Goal: Ask a question

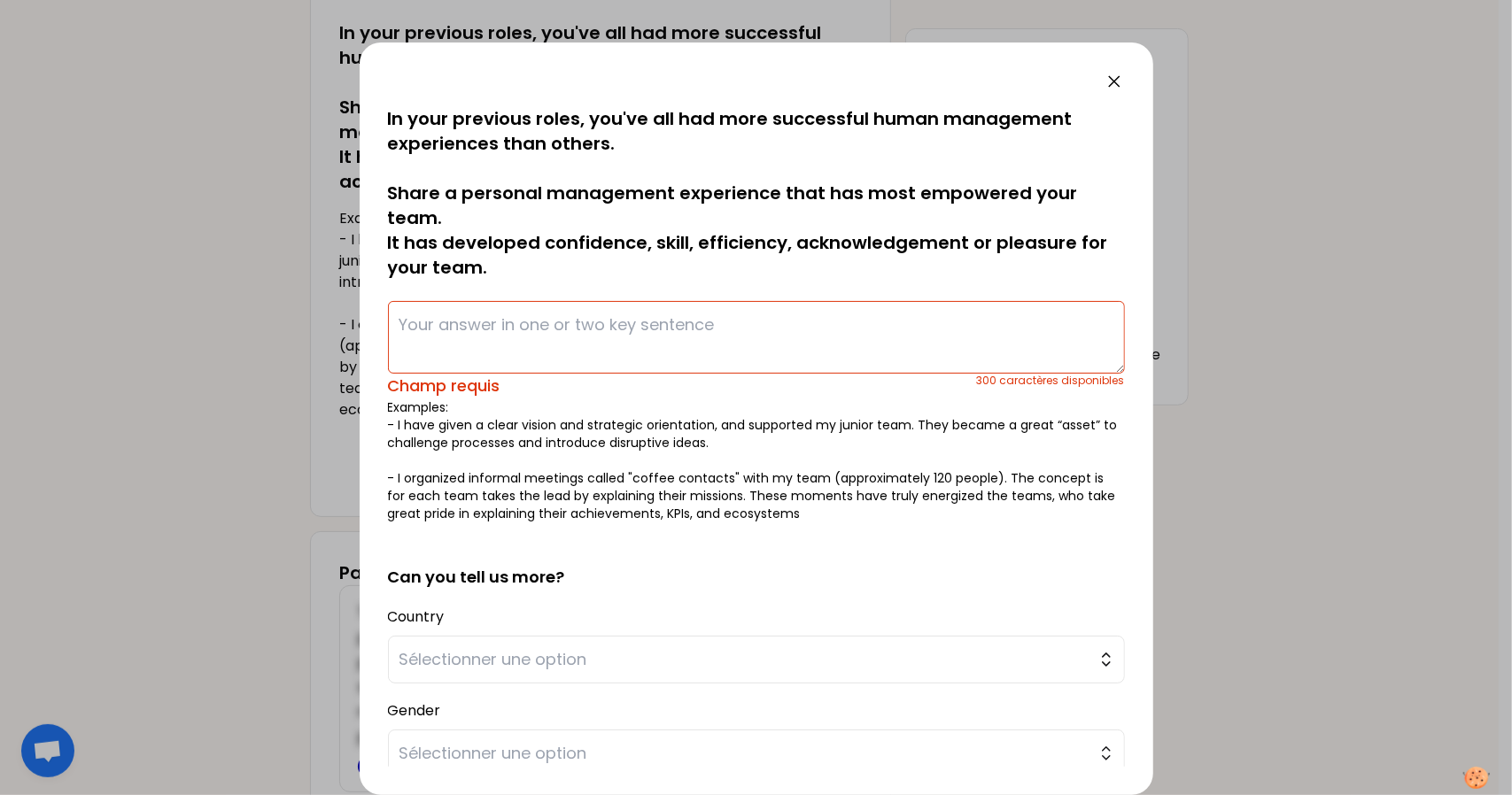
click at [620, 380] on div "Champ requis" at bounding box center [683, 385] width 589 height 25
click at [525, 317] on textarea at bounding box center [756, 336] width 737 height 73
click at [511, 335] on textarea at bounding box center [756, 336] width 737 height 73
click at [510, 335] on textarea at bounding box center [756, 336] width 737 height 73
click at [512, 339] on textarea at bounding box center [756, 336] width 737 height 73
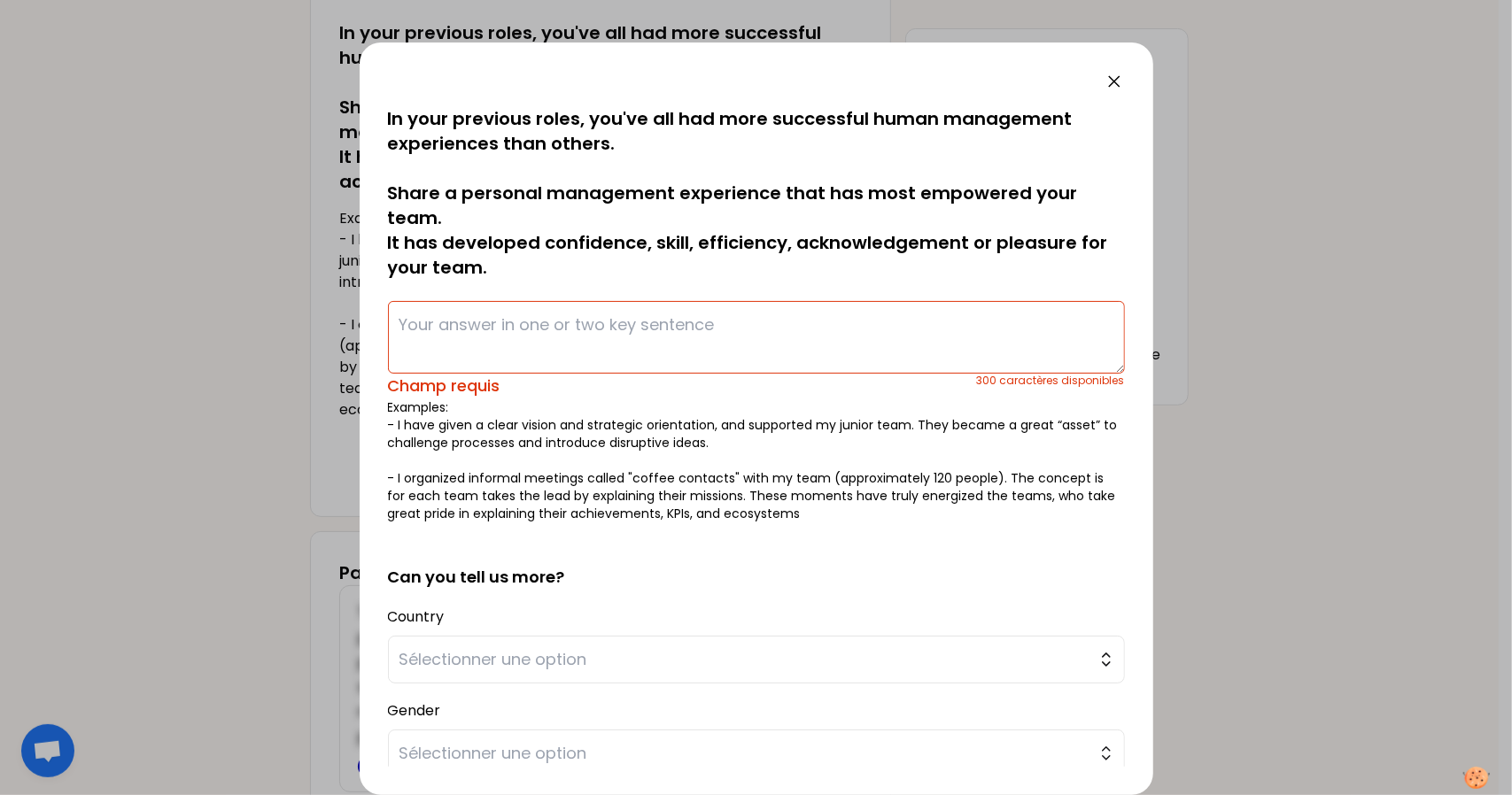
click at [1101, 80] on div at bounding box center [756, 81] width 737 height 21
click at [1123, 76] on icon at bounding box center [1114, 81] width 21 height 21
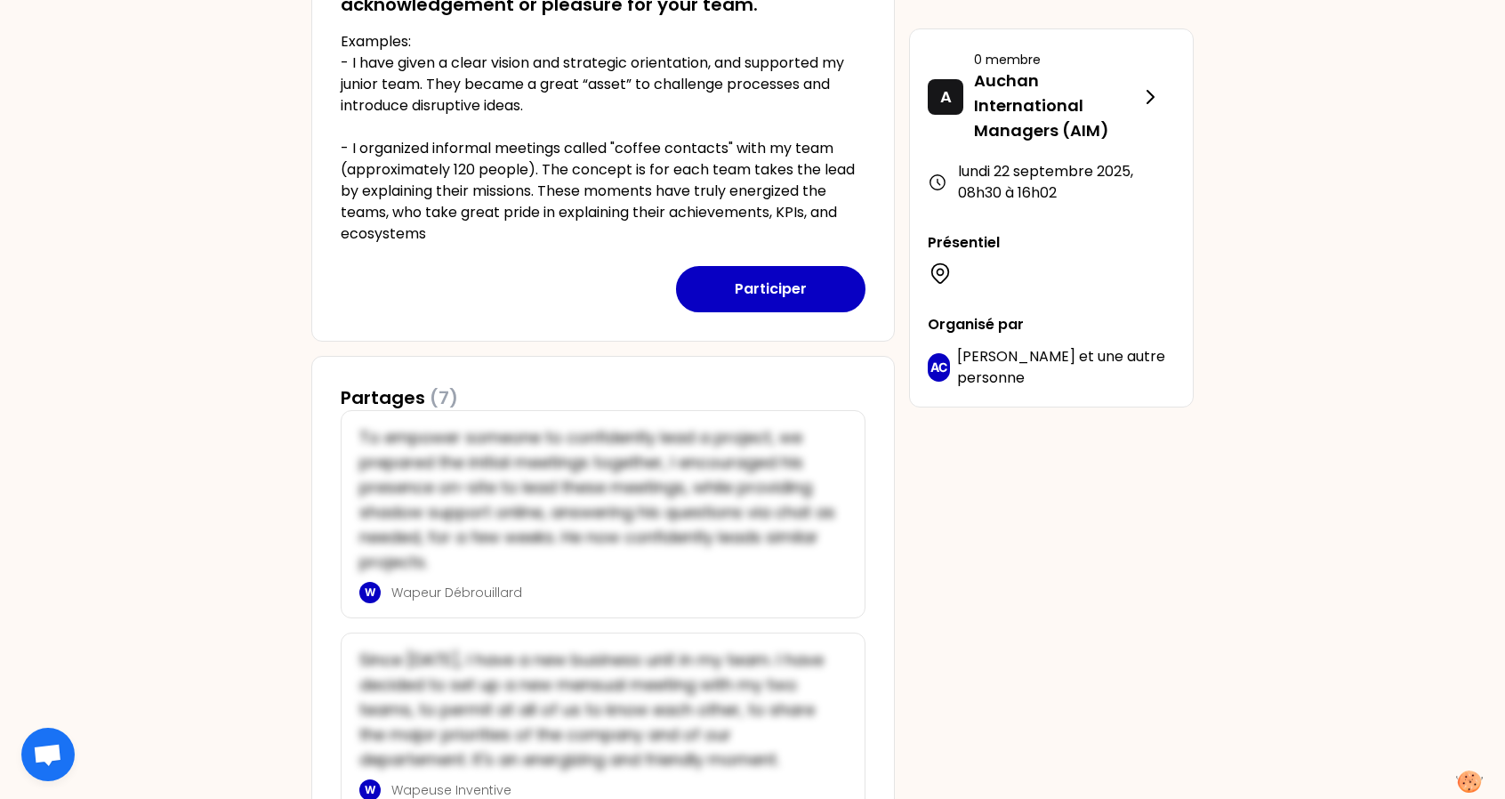
scroll to position [72, 0]
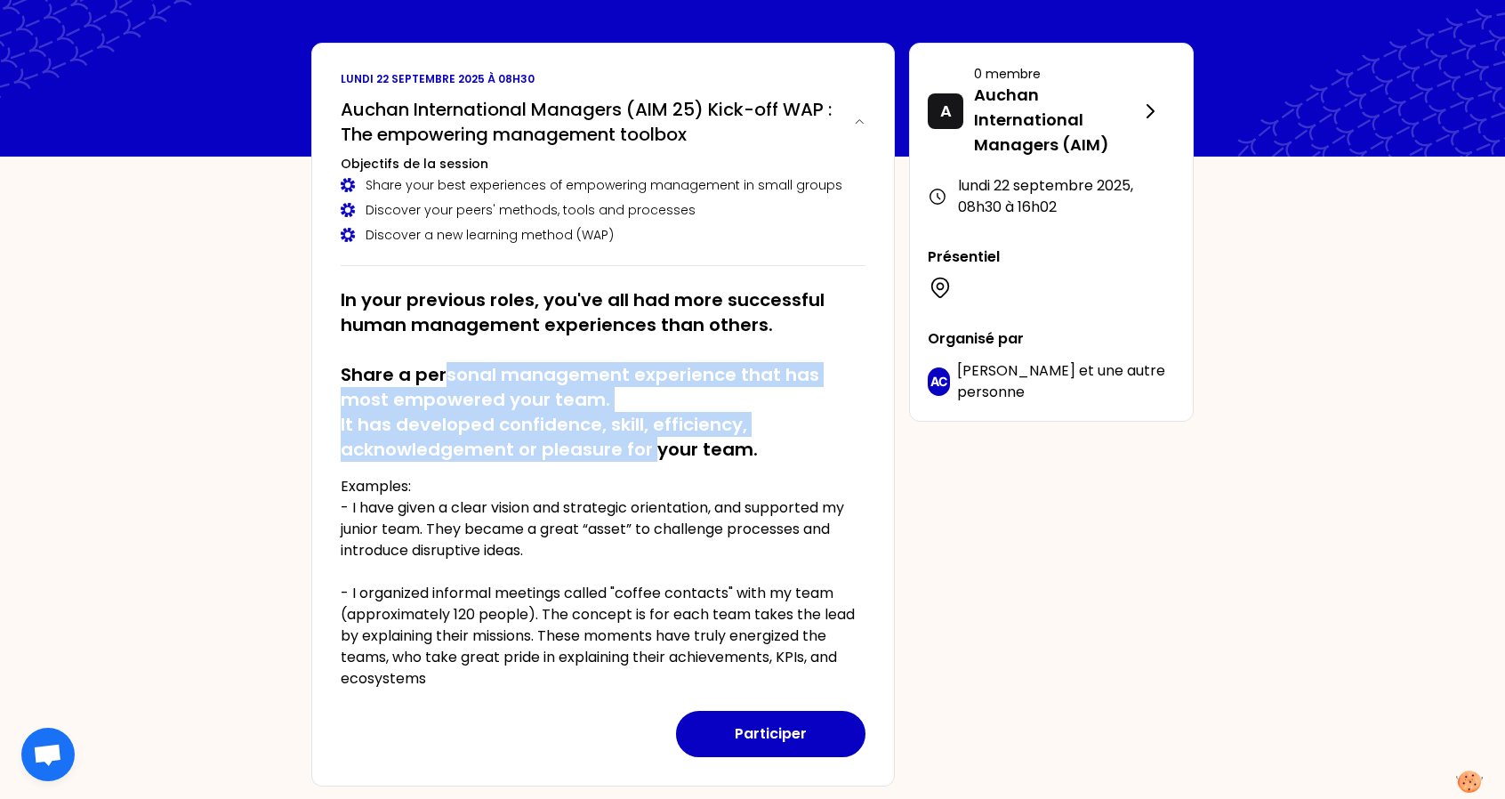
drag, startPoint x: 587, startPoint y: 307, endPoint x: 445, endPoint y: 382, distance: 160.8
click at [445, 382] on h2 "In your previous roles, you've all had more successful human management experie…" at bounding box center [603, 374] width 525 height 174
click at [509, 412] on h2 "In your previous roles, you've all had more successful human management experie…" at bounding box center [603, 374] width 525 height 174
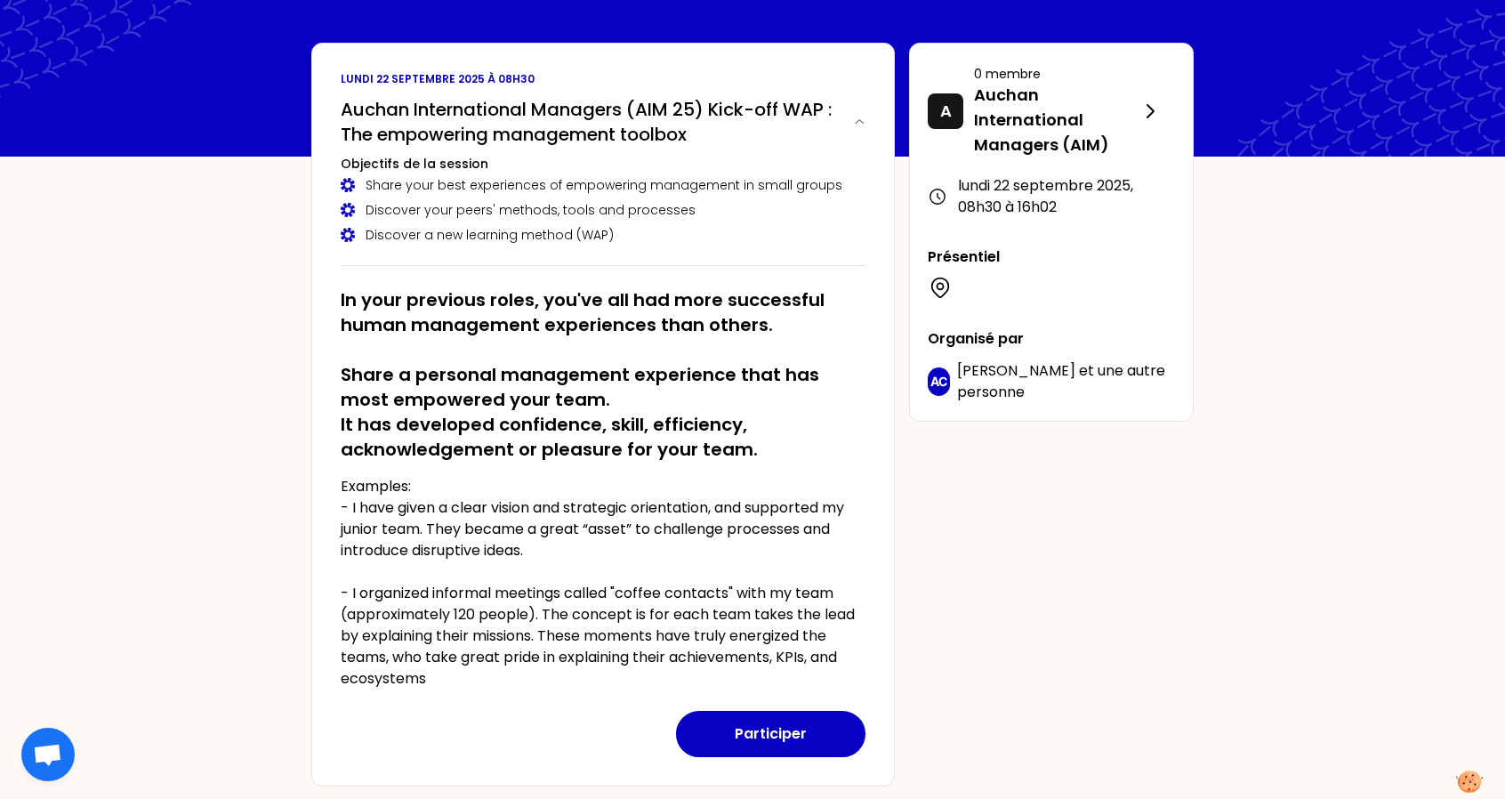
click at [719, 431] on h2 "In your previous roles, you've all had more successful human management experie…" at bounding box center [603, 374] width 525 height 174
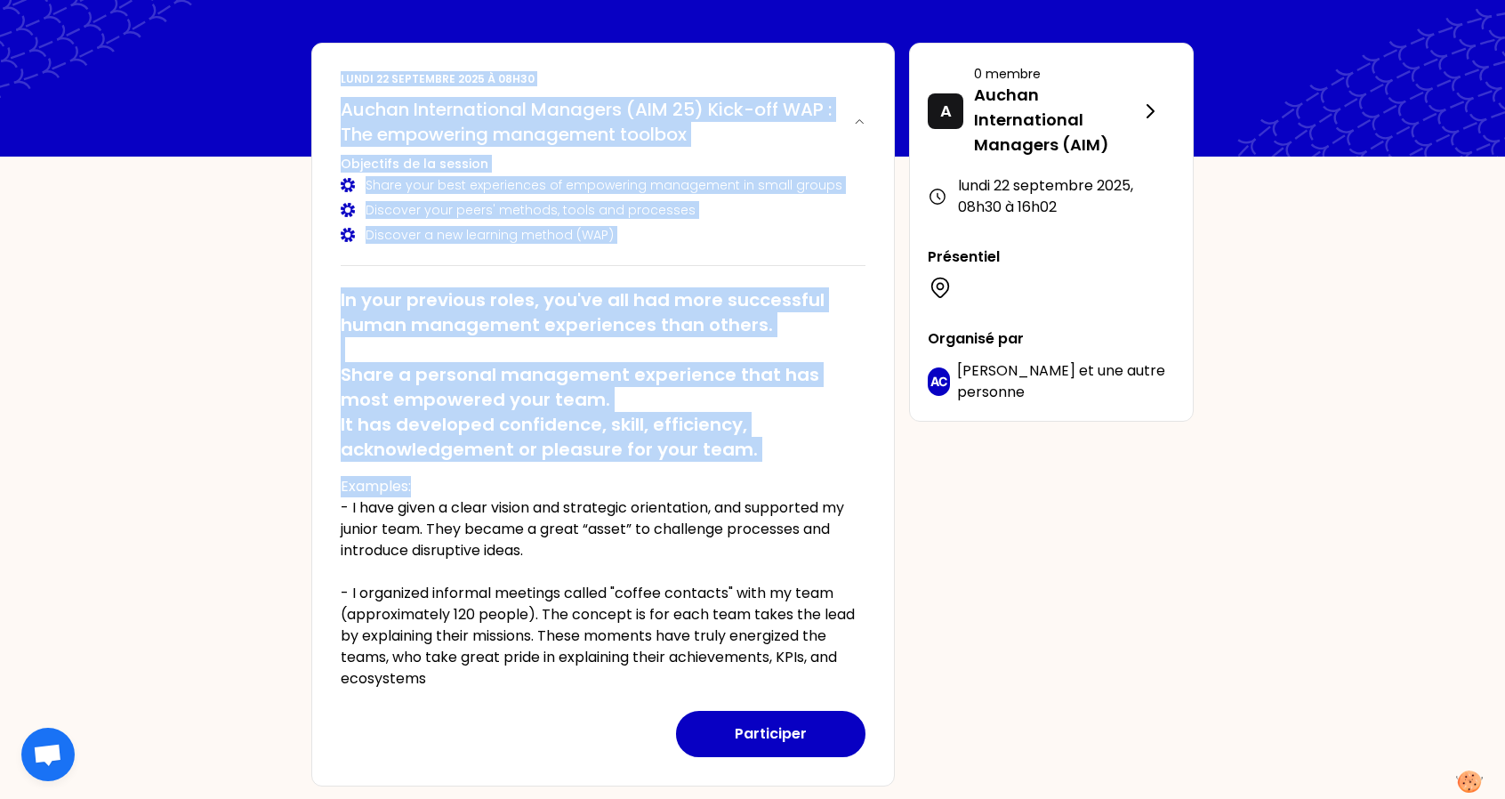
drag, startPoint x: 811, startPoint y: 464, endPoint x: 326, endPoint y: 38, distance: 645.6
